Goal: Task Accomplishment & Management: Manage account settings

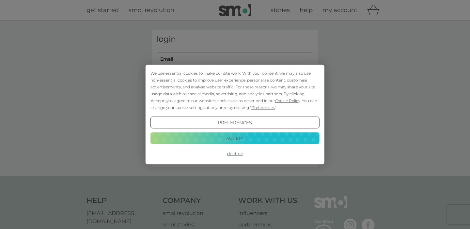
click at [250, 138] on button "Accept" at bounding box center [235, 138] width 169 height 12
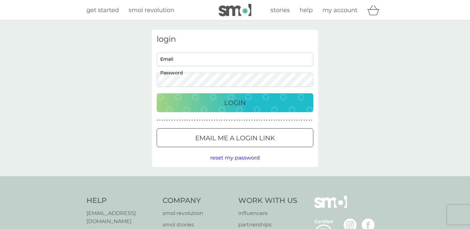
click at [204, 58] on input "Email" at bounding box center [235, 59] width 157 height 14
click at [308, 60] on input "Email" at bounding box center [235, 59] width 157 height 14
type input "emilieflorencewilliams@gmail.com"
click at [232, 104] on p "Login" at bounding box center [235, 103] width 22 height 10
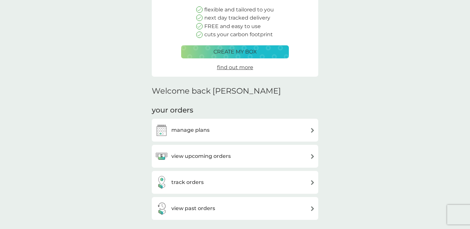
scroll to position [101, 0]
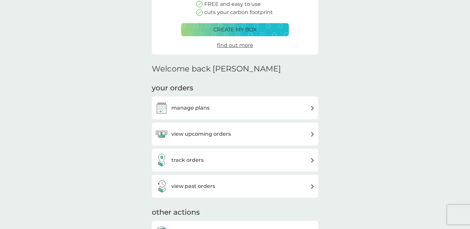
click at [232, 181] on div "view past orders" at bounding box center [235, 186] width 160 height 13
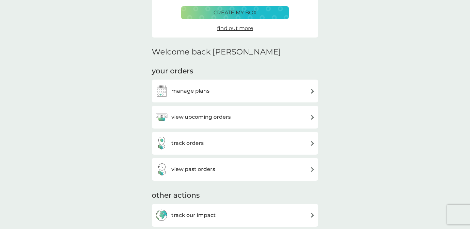
scroll to position [123, 0]
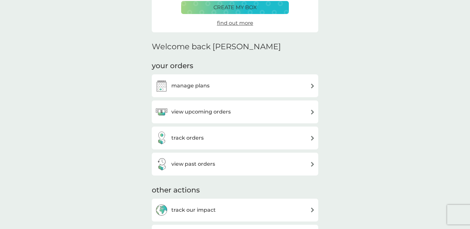
click at [238, 108] on div "view upcoming orders" at bounding box center [235, 112] width 160 height 13
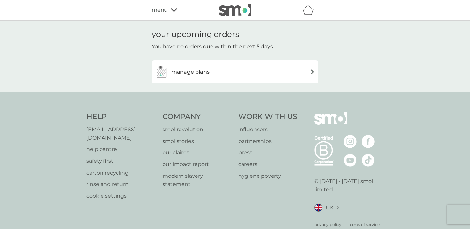
click at [231, 66] on div "manage plans" at bounding box center [235, 71] width 160 height 13
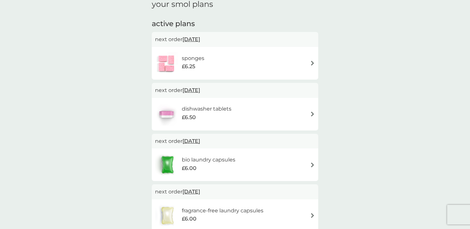
scroll to position [83, 0]
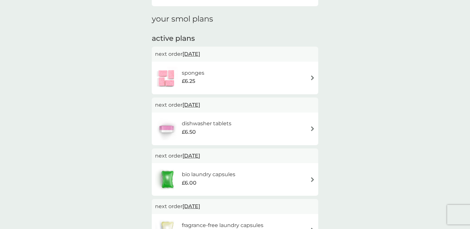
click at [212, 73] on div "sponges £6.25" at bounding box center [235, 78] width 160 height 23
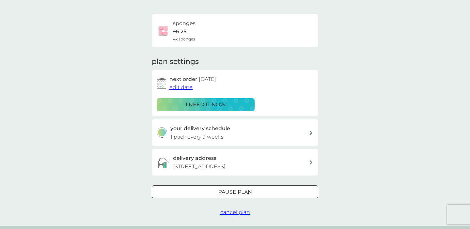
scroll to position [42, 0]
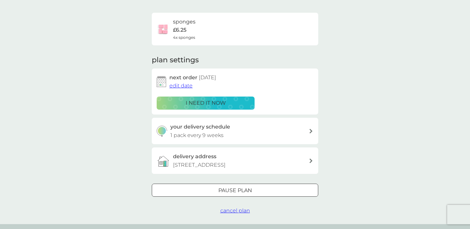
click at [264, 131] on div "your delivery schedule 1 pack every 9 weeks" at bounding box center [240, 131] width 139 height 17
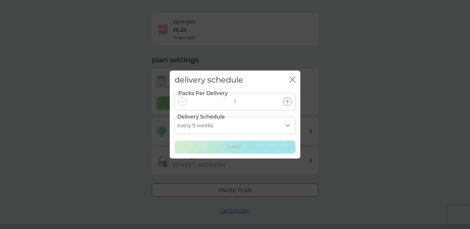
select select "210"
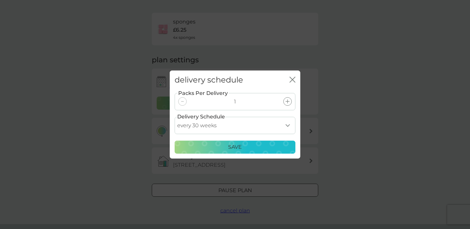
click at [247, 146] on div "Save" at bounding box center [235, 147] width 112 height 8
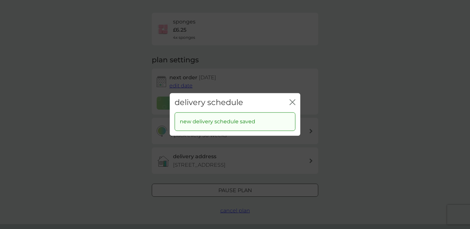
click at [293, 102] on icon "close" at bounding box center [294, 102] width 3 height 5
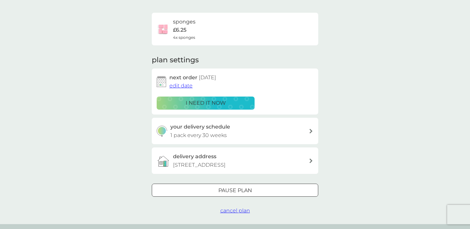
click at [185, 85] on span "edit date" at bounding box center [181, 86] width 23 height 6
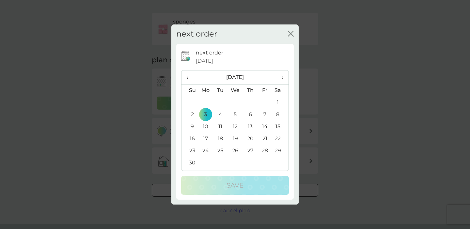
click at [283, 77] on span "›" at bounding box center [280, 78] width 7 height 14
click at [221, 125] on td "10" at bounding box center [220, 127] width 15 height 12
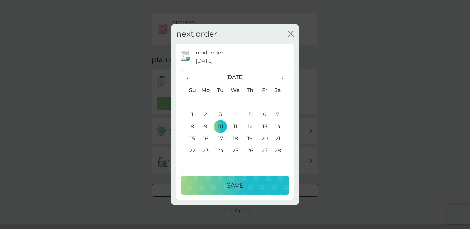
click at [248, 188] on div "Save" at bounding box center [235, 185] width 95 height 10
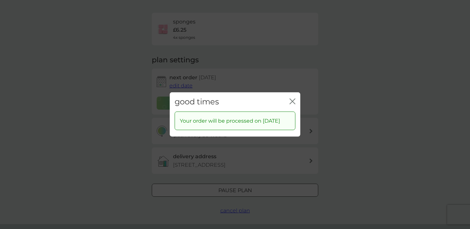
click at [294, 99] on icon "close" at bounding box center [293, 102] width 6 height 6
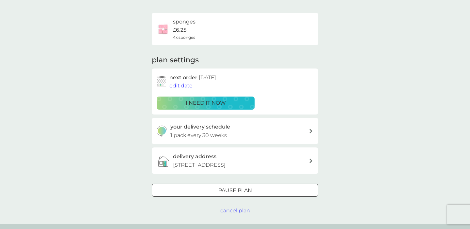
scroll to position [0, 0]
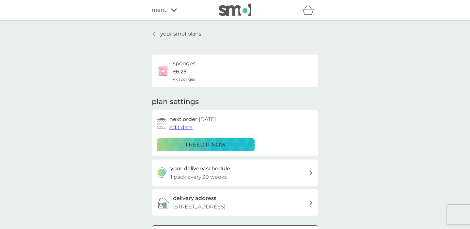
click at [172, 33] on p "your smol plans" at bounding box center [180, 34] width 41 height 8
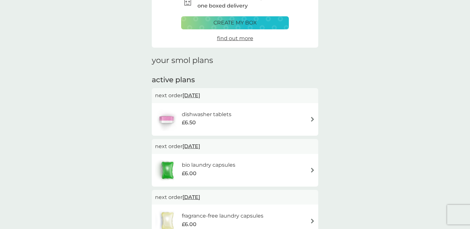
scroll to position [55, 0]
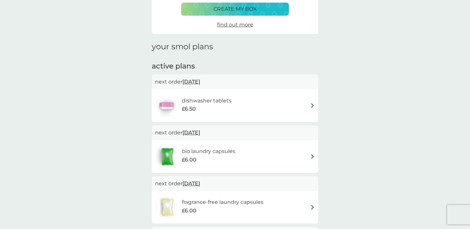
click at [254, 103] on div "dishwasher tablets £6.50" at bounding box center [235, 105] width 160 height 23
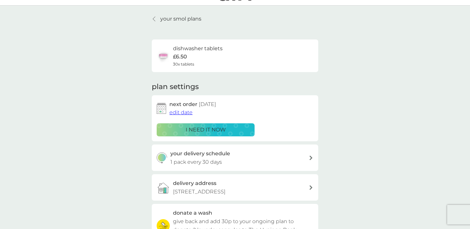
scroll to position [18, 0]
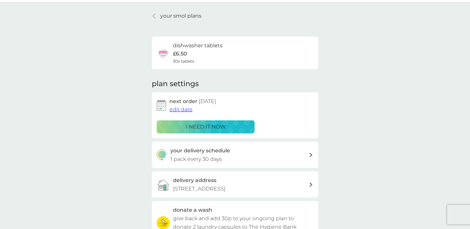
click at [180, 108] on span "edit date" at bounding box center [181, 109] width 23 height 6
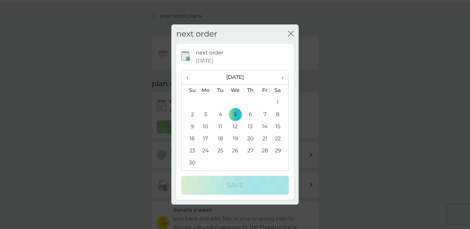
click at [188, 77] on span "‹" at bounding box center [190, 78] width 7 height 14
click at [236, 126] on td "15" at bounding box center [235, 127] width 15 height 12
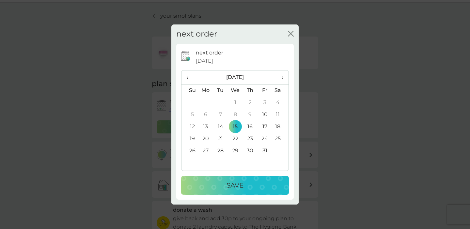
click at [243, 185] on p "Save" at bounding box center [235, 185] width 17 height 10
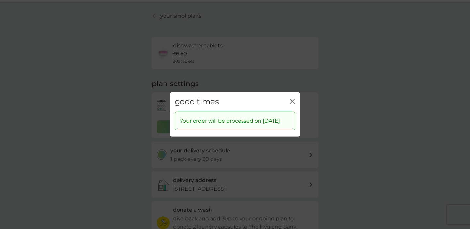
click at [292, 99] on icon "close" at bounding box center [291, 101] width 3 height 5
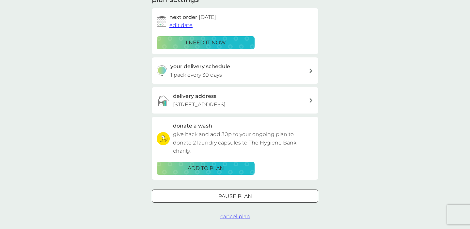
scroll to position [118, 0]
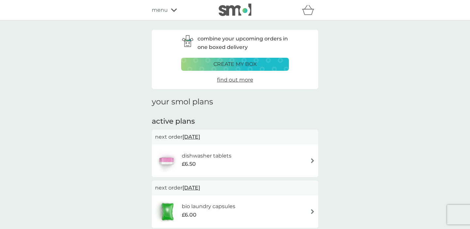
click at [172, 9] on icon at bounding box center [174, 10] width 6 height 4
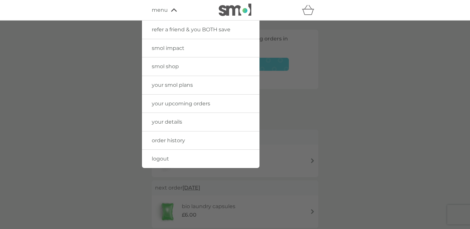
click at [172, 67] on span "smol shop" at bounding box center [165, 66] width 27 height 6
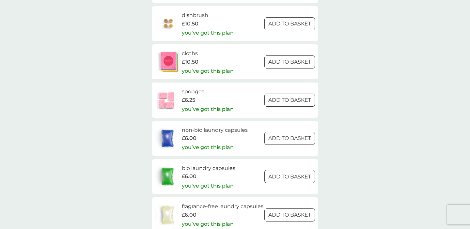
scroll to position [737, 0]
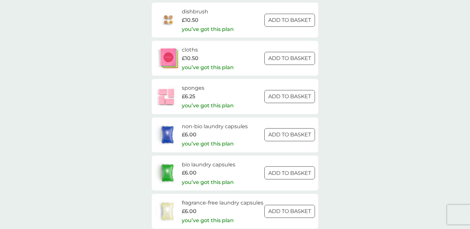
click at [237, 123] on h6 "non-bio laundry capsules" at bounding box center [215, 127] width 66 height 8
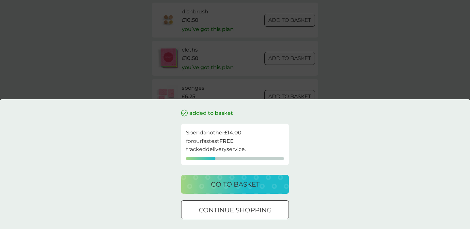
click at [237, 205] on p "continue shopping" at bounding box center [235, 210] width 73 height 10
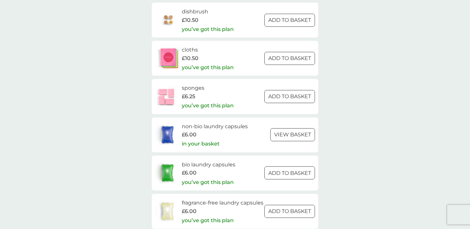
click at [170, 125] on img at bounding box center [167, 134] width 25 height 23
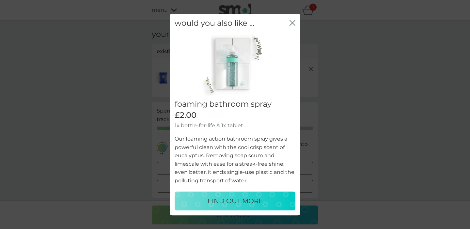
scroll to position [12, 0]
click at [294, 25] on icon "close" at bounding box center [294, 22] width 3 height 5
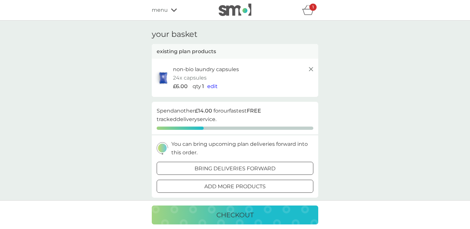
scroll to position [0, 0]
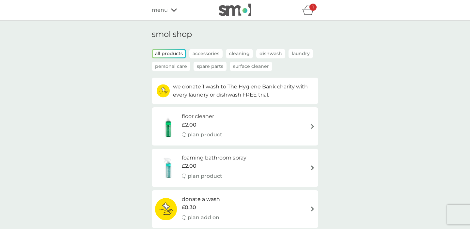
click at [310, 12] on icon "basket" at bounding box center [308, 10] width 12 height 10
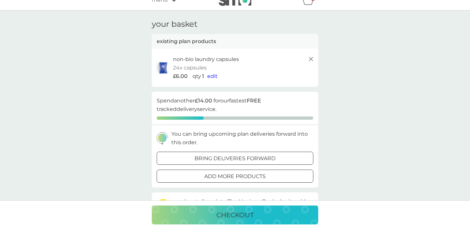
scroll to position [10, 0]
click at [213, 74] on span "edit" at bounding box center [212, 77] width 10 height 6
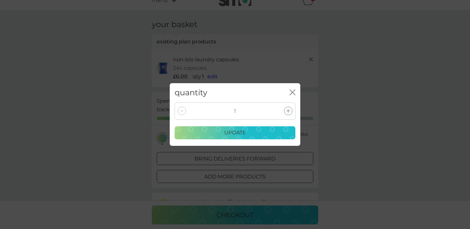
click at [183, 111] on div at bounding box center [182, 111] width 8 height 8
click at [293, 90] on icon "close" at bounding box center [293, 93] width 6 height 6
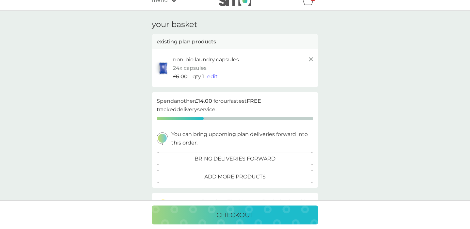
click at [312, 59] on line at bounding box center [311, 59] width 4 height 4
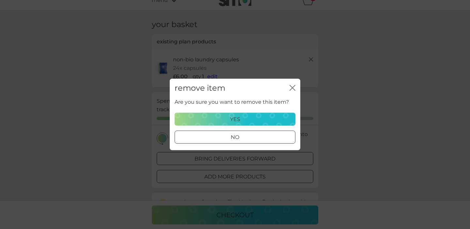
click at [254, 119] on div "yes" at bounding box center [235, 119] width 112 height 8
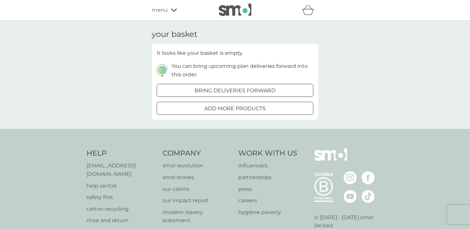
scroll to position [0, 0]
click at [232, 5] on img at bounding box center [235, 10] width 33 height 12
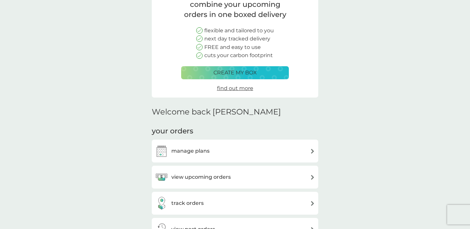
scroll to position [70, 0]
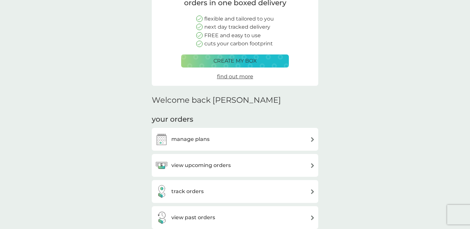
click at [229, 134] on div "manage plans" at bounding box center [235, 139] width 160 height 13
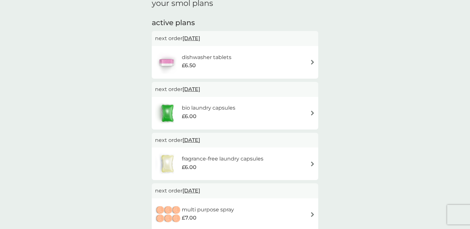
scroll to position [102, 0]
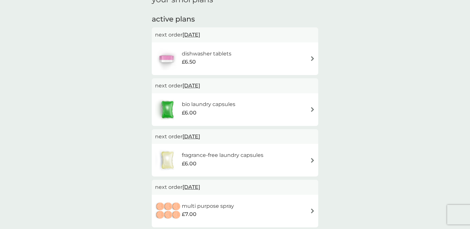
click at [252, 105] on div "bio laundry capsules £6.00" at bounding box center [235, 109] width 160 height 23
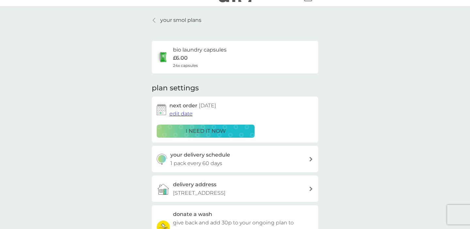
scroll to position [15, 0]
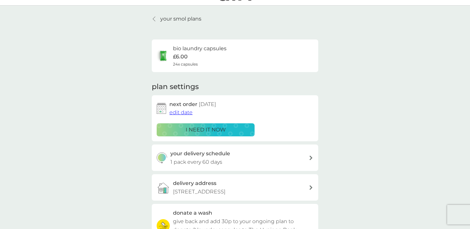
click at [188, 110] on span "edit date" at bounding box center [181, 112] width 23 height 6
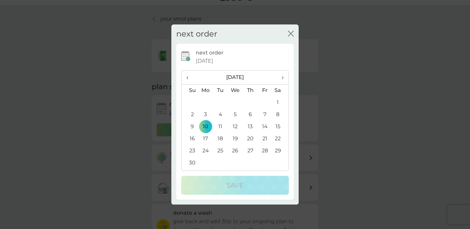
click at [189, 77] on span "‹" at bounding box center [190, 78] width 7 height 14
click at [236, 126] on td "15" at bounding box center [235, 127] width 15 height 12
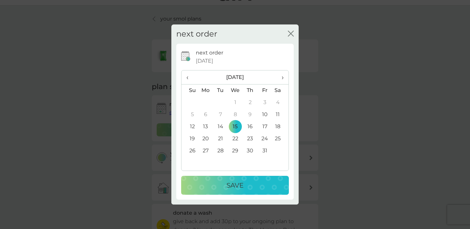
click at [245, 187] on div "Save" at bounding box center [235, 185] width 95 height 10
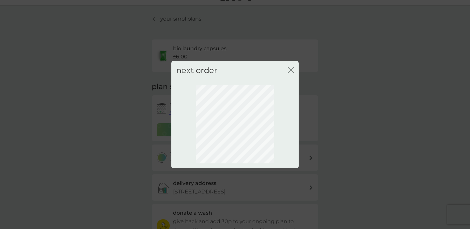
click at [245, 187] on div "next order close" at bounding box center [235, 114] width 470 height 229
click at [353, 79] on div "next order close" at bounding box center [235, 114] width 470 height 229
click at [246, 65] on div "next order close" at bounding box center [235, 70] width 127 height 19
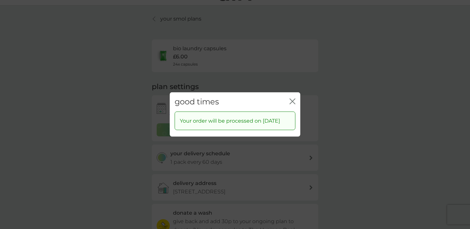
click at [294, 99] on icon "close" at bounding box center [293, 102] width 6 height 6
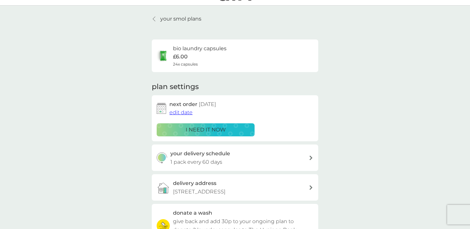
click at [178, 18] on p "your smol plans" at bounding box center [180, 19] width 41 height 8
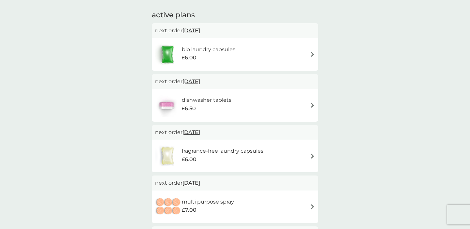
scroll to position [107, 0]
click at [221, 150] on h6 "fragrance-free laundry capsules" at bounding box center [223, 150] width 82 height 8
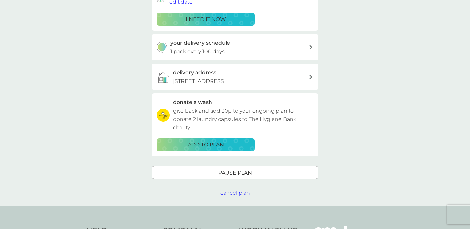
scroll to position [126, 0]
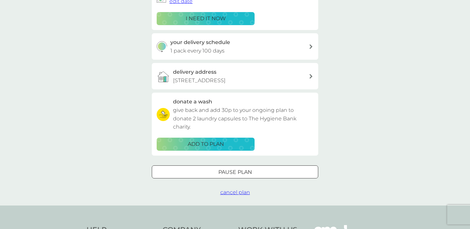
click at [242, 190] on span "cancel plan" at bounding box center [236, 192] width 30 height 6
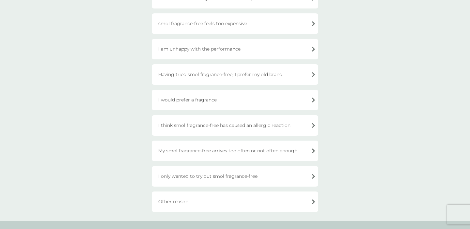
scroll to position [90, 0]
click at [208, 175] on div "I only wanted to try out smol fragrance-free." at bounding box center [235, 176] width 167 height 21
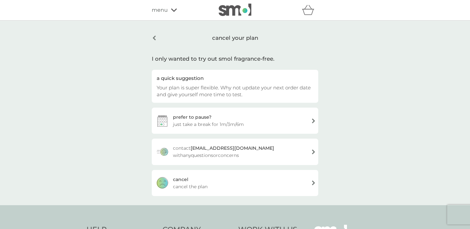
scroll to position [0, 0]
click at [211, 184] on div "[PERSON_NAME] the plan" at bounding box center [235, 183] width 167 height 26
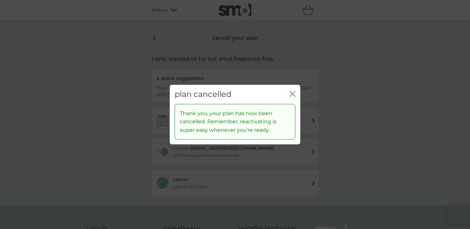
click at [293, 93] on icon "close" at bounding box center [293, 94] width 6 height 6
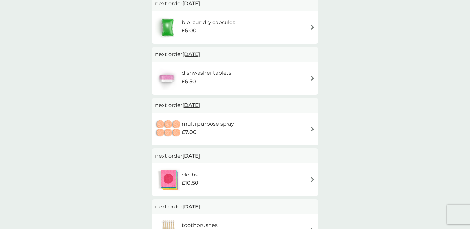
scroll to position [134, 0]
click at [252, 122] on div "multi purpose spray £7.00" at bounding box center [235, 128] width 160 height 23
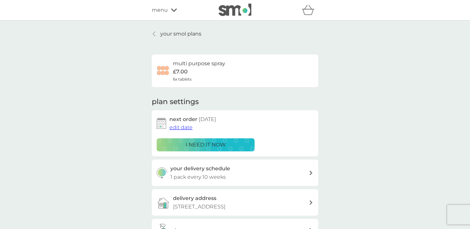
click at [183, 126] on span "edit date" at bounding box center [181, 127] width 23 height 6
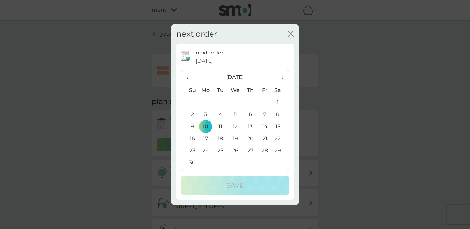
click at [188, 75] on span "‹" at bounding box center [190, 78] width 7 height 14
click at [238, 126] on td "15" at bounding box center [235, 127] width 15 height 12
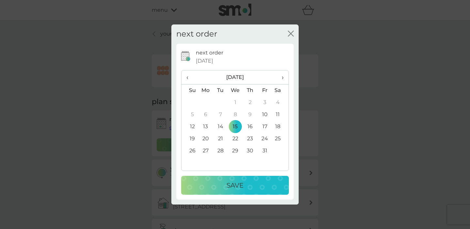
click at [253, 187] on div "Save" at bounding box center [235, 185] width 95 height 10
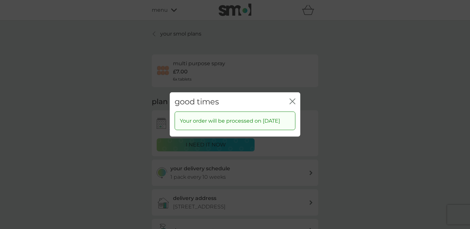
click at [293, 99] on icon "close" at bounding box center [294, 101] width 3 height 5
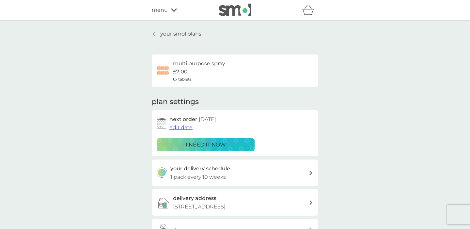
click at [171, 35] on p "your smol plans" at bounding box center [180, 34] width 41 height 8
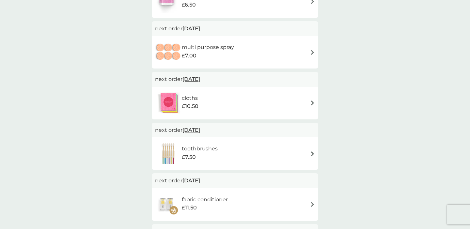
scroll to position [211, 0]
click at [200, 77] on span "[DATE]" at bounding box center [192, 78] width 18 height 13
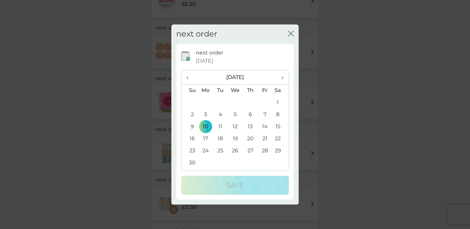
click at [283, 76] on span "›" at bounding box center [280, 78] width 7 height 14
click at [221, 127] on td "10" at bounding box center [220, 127] width 15 height 12
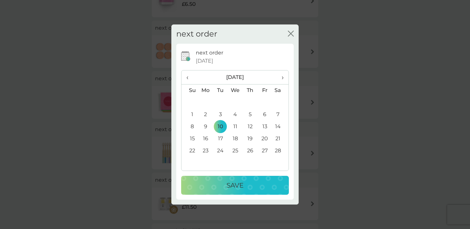
click at [247, 185] on div "Save" at bounding box center [235, 185] width 95 height 10
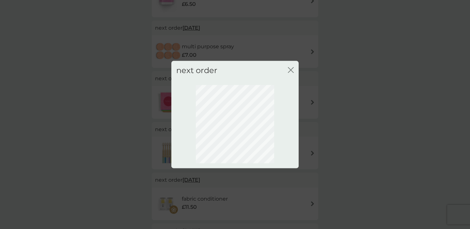
scroll to position [44, 0]
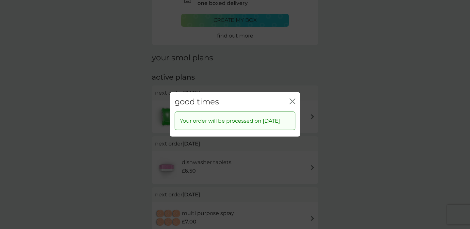
click at [295, 99] on icon "close" at bounding box center [293, 102] width 6 height 6
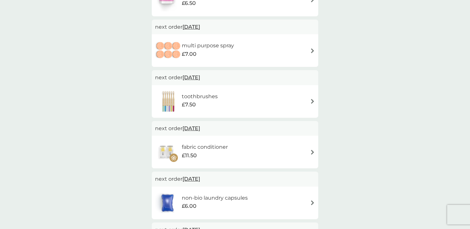
scroll to position [217, 0]
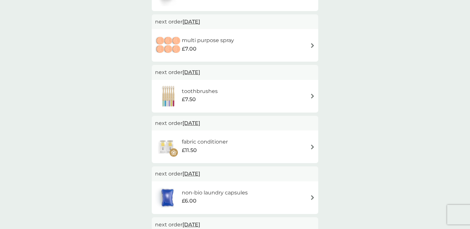
click at [258, 87] on div "toothbrushes £7.50" at bounding box center [235, 96] width 160 height 23
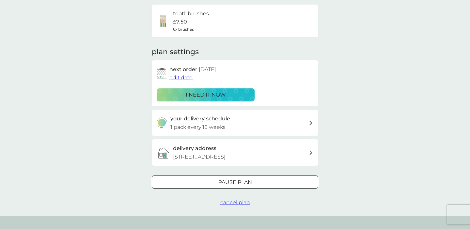
scroll to position [51, 0]
click at [188, 79] on span "edit date" at bounding box center [181, 77] width 23 height 6
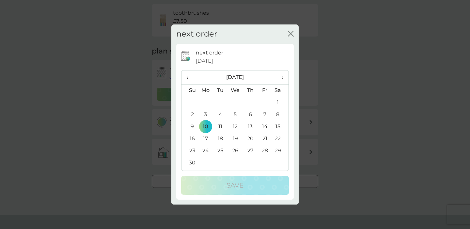
click at [283, 76] on span "›" at bounding box center [280, 78] width 7 height 14
click at [221, 125] on td "10" at bounding box center [220, 127] width 15 height 12
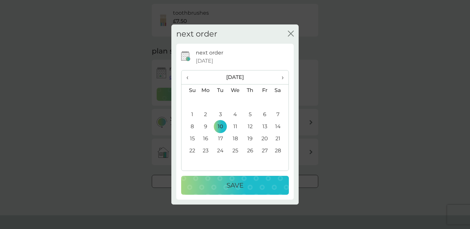
click at [253, 191] on button "Save" at bounding box center [235, 185] width 108 height 19
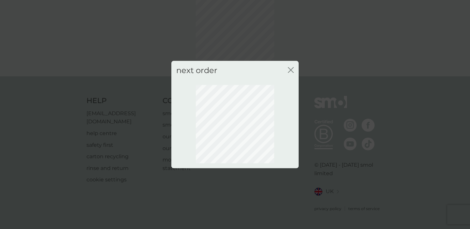
scroll to position [44, 0]
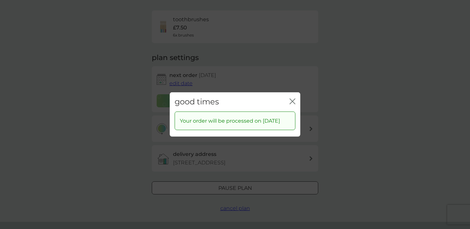
click at [293, 99] on icon "close" at bounding box center [294, 101] width 3 height 5
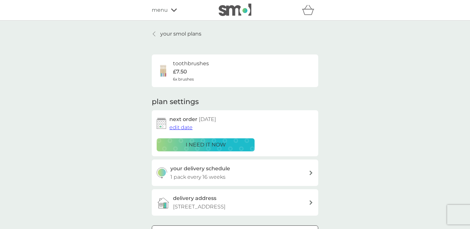
scroll to position [0, 0]
click at [165, 36] on p "your smol plans" at bounding box center [180, 34] width 41 height 8
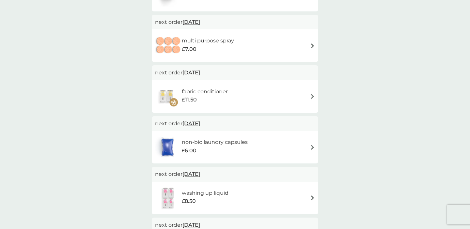
scroll to position [218, 0]
click at [243, 91] on div "fabric conditioner £11.50" at bounding box center [235, 95] width 160 height 23
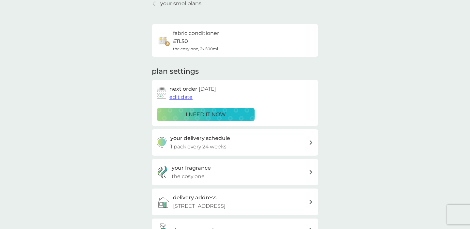
scroll to position [30, 0]
click at [184, 99] on span "edit date" at bounding box center [181, 97] width 23 height 6
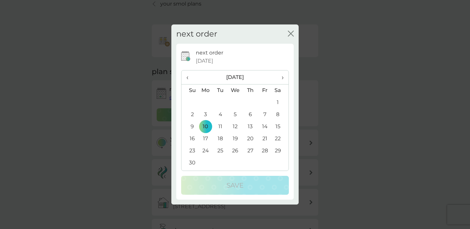
click at [281, 77] on span "›" at bounding box center [280, 78] width 7 height 14
click at [187, 75] on span "‹" at bounding box center [190, 78] width 7 height 14
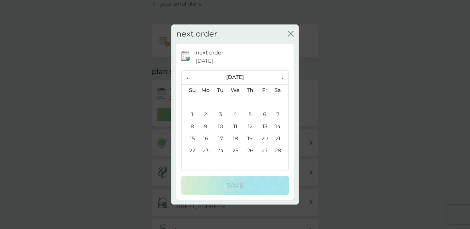
click at [218, 123] on td "10" at bounding box center [220, 127] width 15 height 12
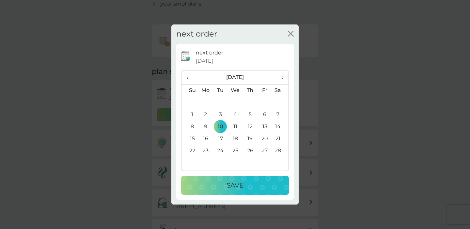
click at [249, 183] on div "Save" at bounding box center [235, 185] width 95 height 10
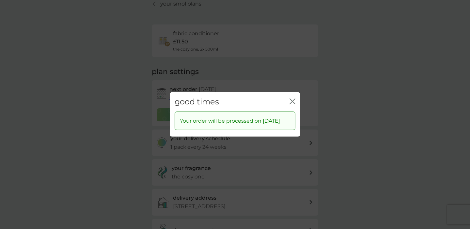
click at [293, 99] on icon "close" at bounding box center [294, 101] width 3 height 5
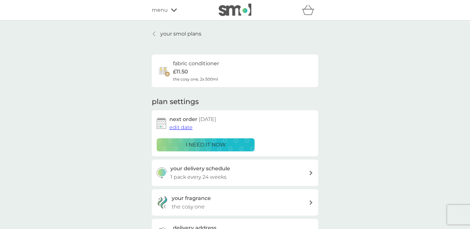
scroll to position [0, 0]
click at [175, 34] on p "your smol plans" at bounding box center [180, 34] width 41 height 8
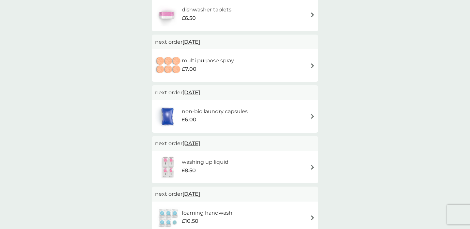
scroll to position [200, 0]
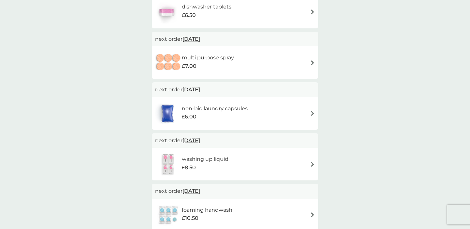
click at [237, 107] on h6 "non-bio laundry capsules" at bounding box center [215, 109] width 66 height 8
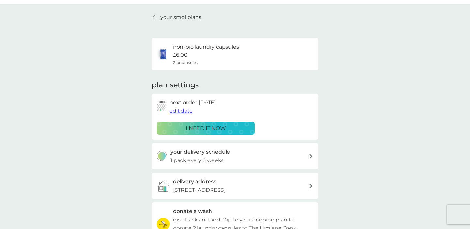
scroll to position [20, 0]
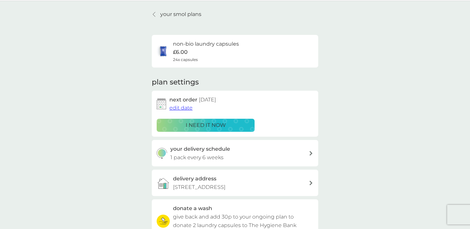
click at [184, 107] on span "edit date" at bounding box center [181, 108] width 23 height 6
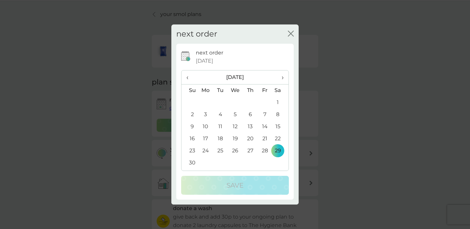
click at [187, 76] on span "‹" at bounding box center [190, 78] width 7 height 14
click at [237, 127] on td "15" at bounding box center [235, 127] width 15 height 12
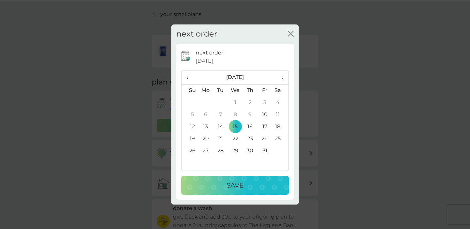
click at [254, 182] on div "Save" at bounding box center [235, 185] width 95 height 10
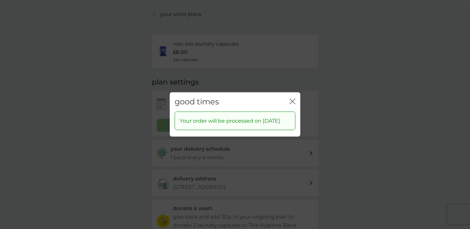
click at [292, 99] on icon "close" at bounding box center [293, 102] width 6 height 6
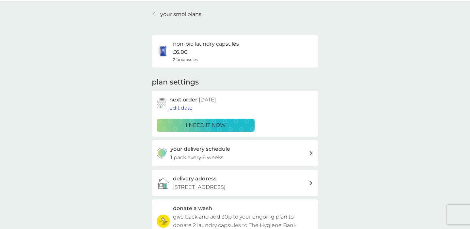
click at [177, 14] on p "your smol plans" at bounding box center [180, 14] width 41 height 8
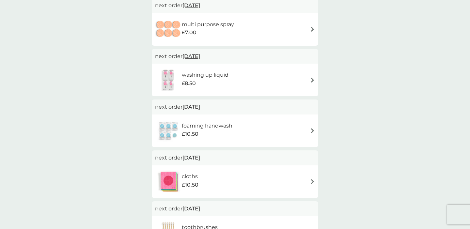
scroll to position [285, 0]
click at [239, 69] on div "washing up liquid £8.50" at bounding box center [235, 79] width 160 height 23
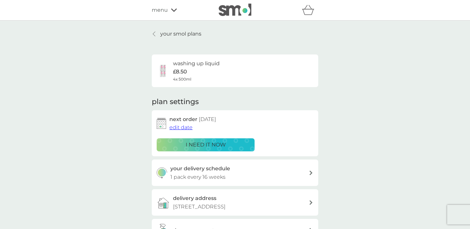
click at [184, 126] on span "edit date" at bounding box center [181, 127] width 23 height 6
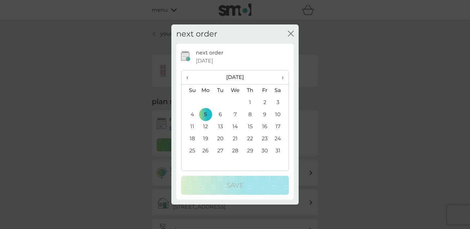
click at [284, 76] on span "›" at bounding box center [280, 78] width 7 height 14
click at [224, 125] on td "10" at bounding box center [220, 127] width 15 height 12
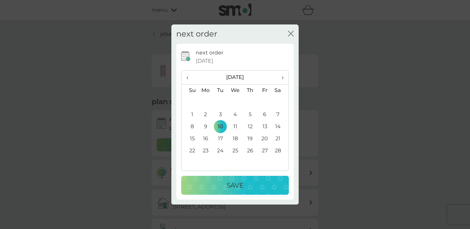
click at [250, 189] on div "Save" at bounding box center [235, 185] width 95 height 10
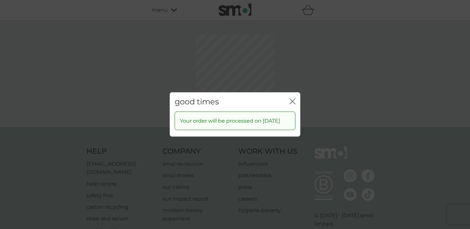
click at [293, 99] on icon "close" at bounding box center [294, 101] width 3 height 5
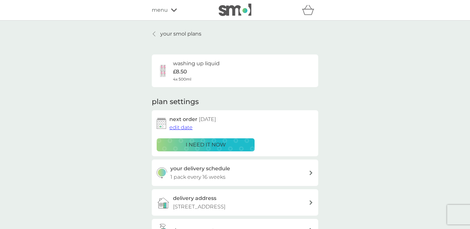
click at [176, 35] on p "your smol plans" at bounding box center [180, 34] width 41 height 8
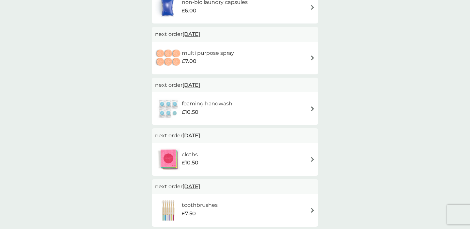
scroll to position [256, 0]
click at [251, 100] on div "foaming handwash £10.50" at bounding box center [235, 108] width 160 height 23
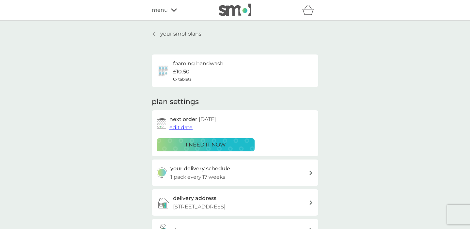
click at [187, 129] on span "edit date" at bounding box center [181, 127] width 23 height 6
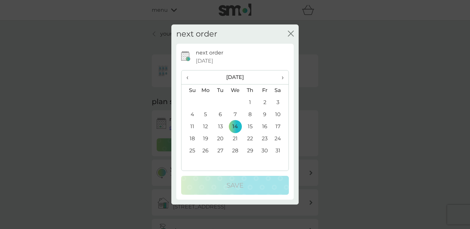
click at [187, 77] on span "‹" at bounding box center [190, 78] width 7 height 14
click at [233, 125] on td "15" at bounding box center [235, 127] width 15 height 12
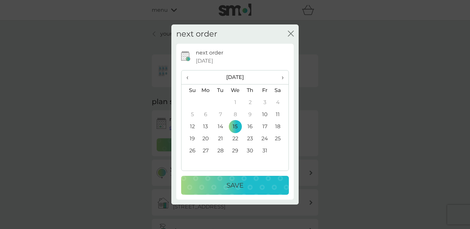
click at [250, 181] on div "Save" at bounding box center [235, 185] width 95 height 10
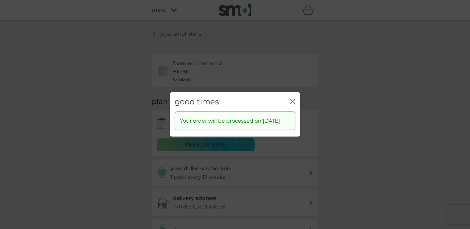
click at [293, 99] on icon "close" at bounding box center [293, 102] width 6 height 6
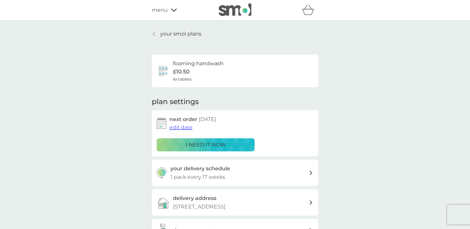
click at [190, 34] on p "your smol plans" at bounding box center [180, 34] width 41 height 8
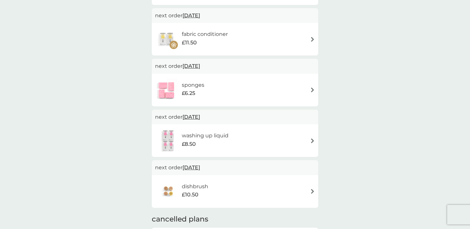
scroll to position [481, 0]
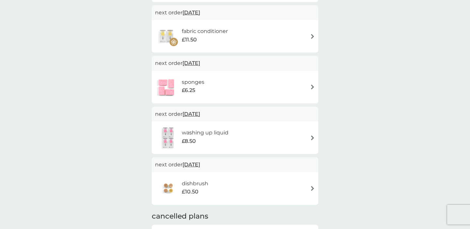
click at [229, 172] on div "dishbrush £10.50" at bounding box center [235, 188] width 167 height 33
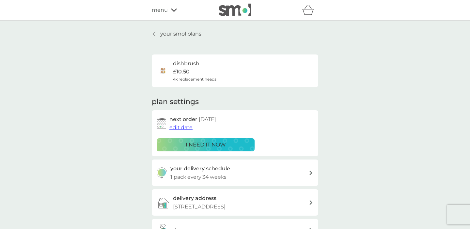
click at [187, 128] on span "edit date" at bounding box center [181, 127] width 23 height 6
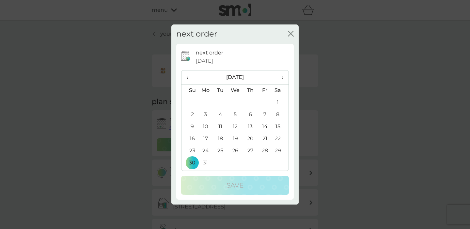
click at [187, 76] on span "‹" at bounding box center [190, 78] width 7 height 14
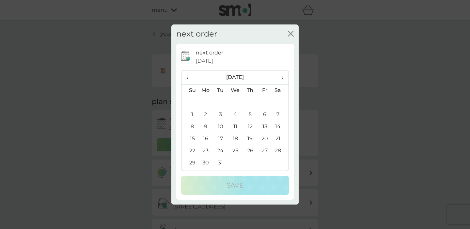
click at [187, 76] on span "‹" at bounding box center [190, 78] width 7 height 14
click at [220, 125] on td "10" at bounding box center [220, 127] width 15 height 12
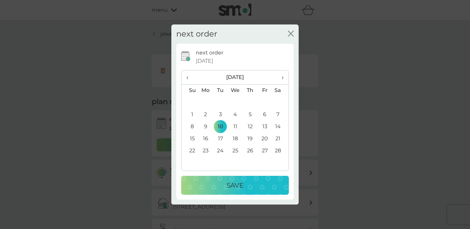
click at [241, 186] on p "Save" at bounding box center [235, 185] width 17 height 10
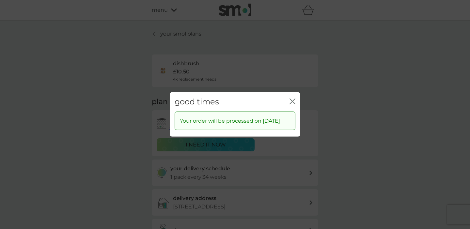
click at [294, 99] on icon "close" at bounding box center [293, 102] width 6 height 6
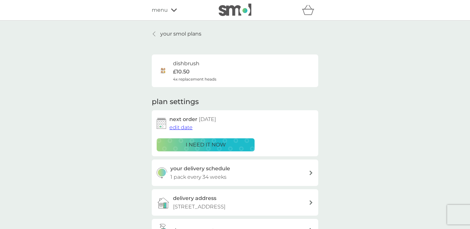
click at [182, 35] on p "your smol plans" at bounding box center [180, 34] width 41 height 8
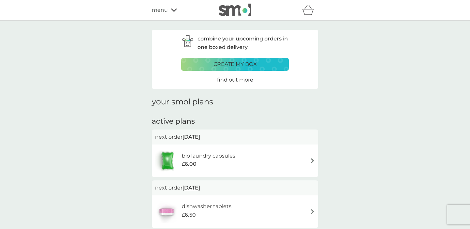
click at [175, 8] on div "menu" at bounding box center [180, 10] width 56 height 8
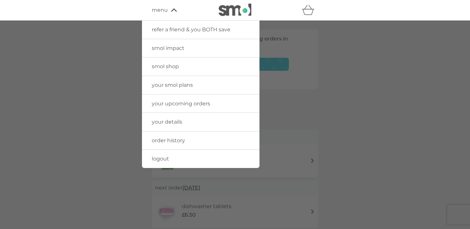
click at [117, 32] on div at bounding box center [235, 135] width 470 height 229
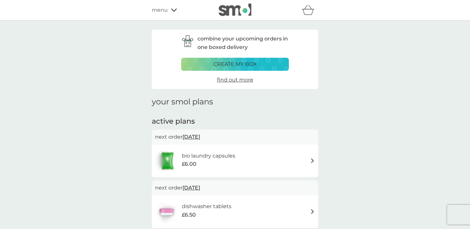
click at [174, 11] on icon at bounding box center [174, 10] width 6 height 4
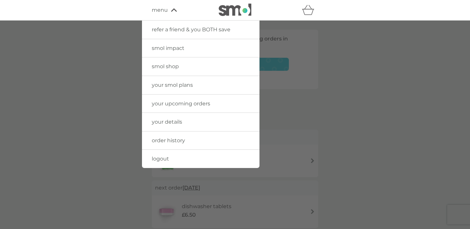
click at [183, 101] on span "your upcoming orders" at bounding box center [181, 104] width 58 height 6
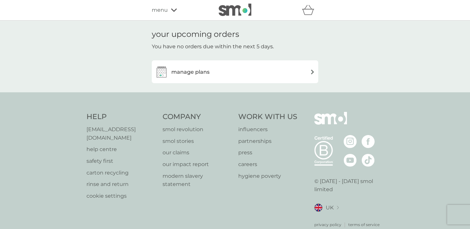
click at [205, 73] on h3 "manage plans" at bounding box center [191, 72] width 38 height 8
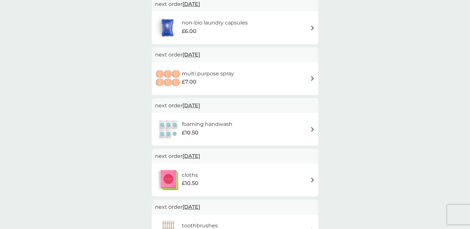
scroll to position [237, 0]
